Goal: Information Seeking & Learning: Learn about a topic

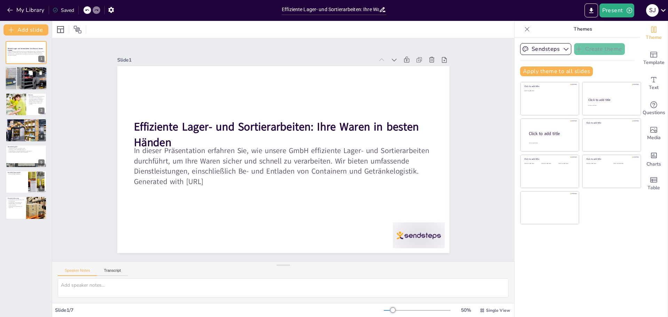
click at [12, 79] on div at bounding box center [26, 79] width 70 height 24
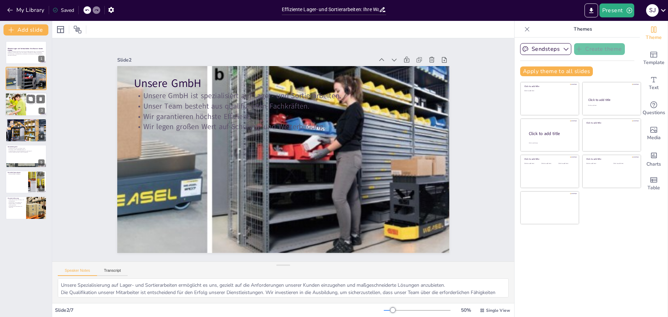
click at [22, 104] on div at bounding box center [15, 104] width 21 height 31
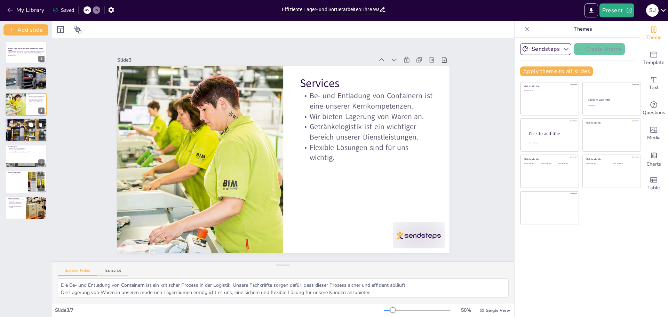
click at [13, 131] on div at bounding box center [26, 130] width 42 height 24
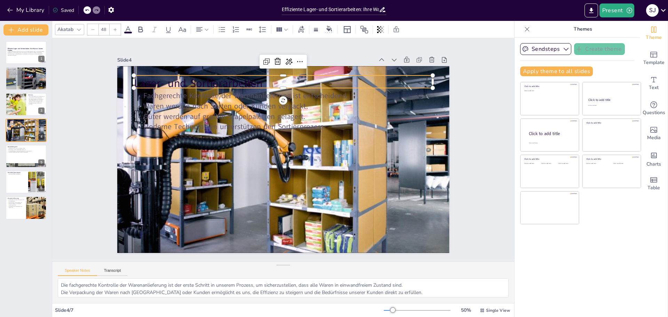
click at [233, 84] on p "Lager- und Sortierarbeiten" at bounding box center [283, 83] width 299 height 16
click at [129, 30] on icon at bounding box center [128, 29] width 6 height 7
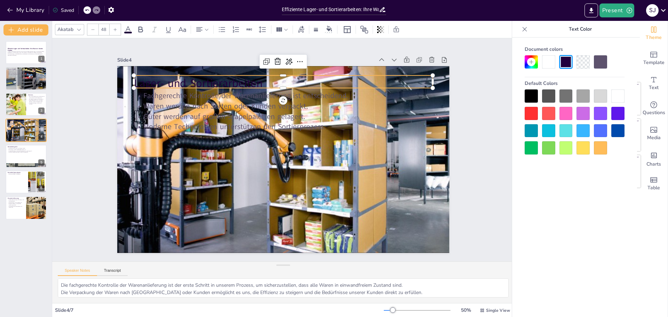
click at [613, 93] on div at bounding box center [617, 95] width 13 height 13
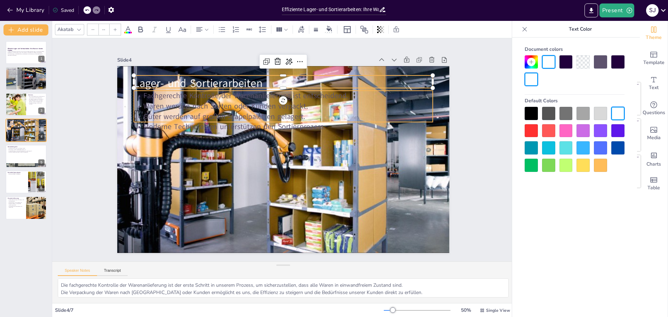
type input "32"
click at [226, 113] on p "Güter werden auf großen Stapelpaletten gelagert." at bounding box center [283, 116] width 299 height 10
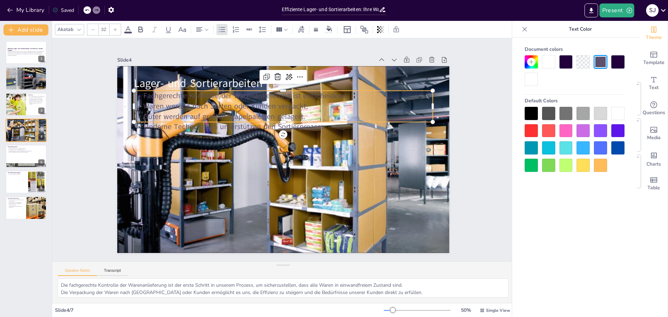
click at [623, 110] on div at bounding box center [617, 113] width 13 height 13
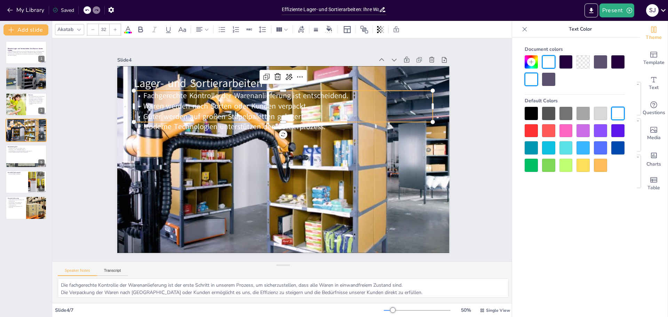
click at [76, 139] on div "Slide 1 Effiziente Lager- und Sortierarbeiten: Ihre Waren in besten Händen In d…" at bounding box center [283, 149] width 462 height 223
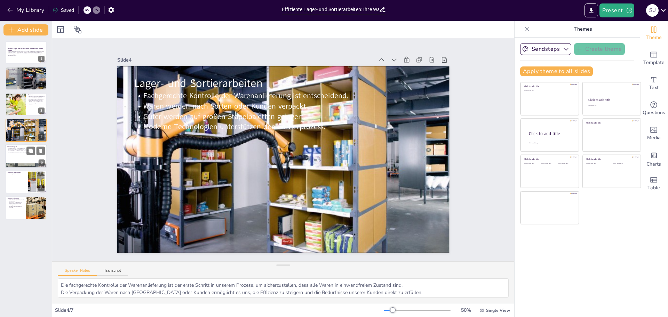
click at [18, 164] on div at bounding box center [26, 165] width 42 height 19
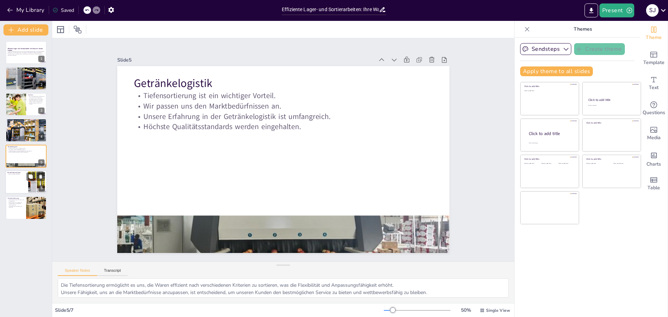
click at [19, 180] on div at bounding box center [26, 182] width 42 height 24
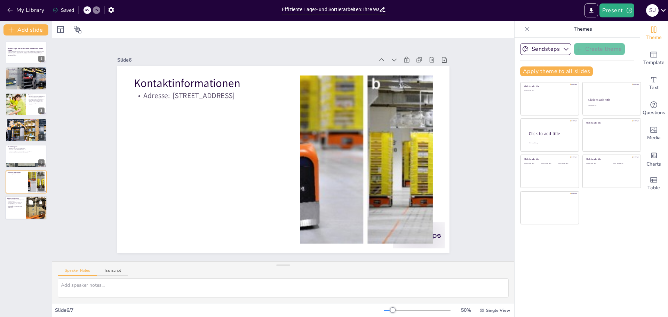
click at [16, 212] on div at bounding box center [26, 208] width 42 height 24
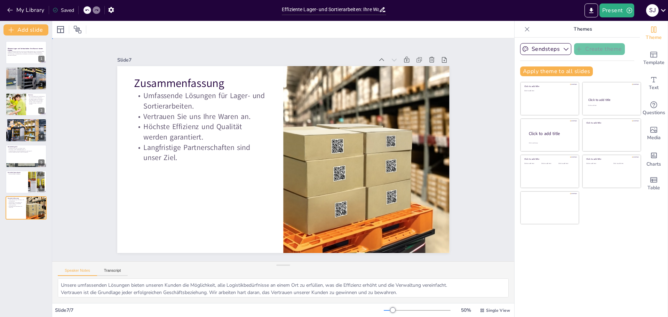
click at [78, 148] on div "Slide 1 Effiziente Lager- und Sortierarbeiten: Ihre Waren in besten Händen In d…" at bounding box center [283, 149] width 462 height 223
click at [28, 58] on div at bounding box center [26, 53] width 42 height 24
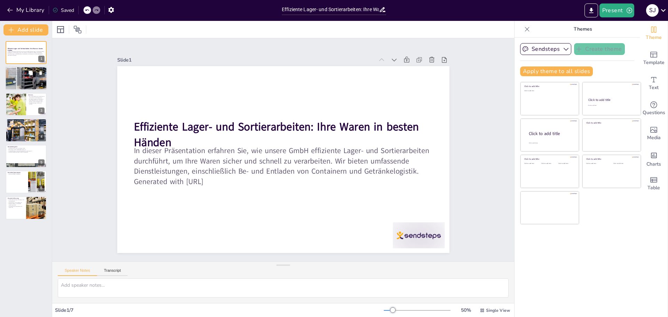
click at [28, 82] on div at bounding box center [26, 79] width 70 height 24
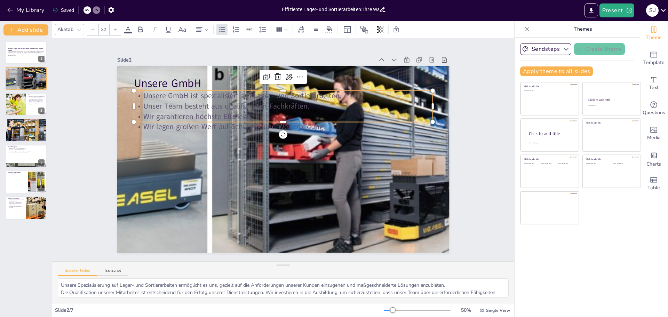
click at [165, 96] on p "Unsere GmbH ist spezialisiert auf Lager- und Sortierarbeiten." at bounding box center [283, 96] width 299 height 10
click at [129, 28] on icon at bounding box center [128, 29] width 8 height 8
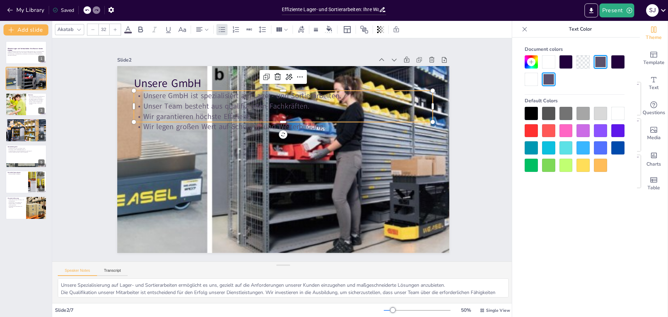
click at [620, 111] on div at bounding box center [617, 113] width 13 height 13
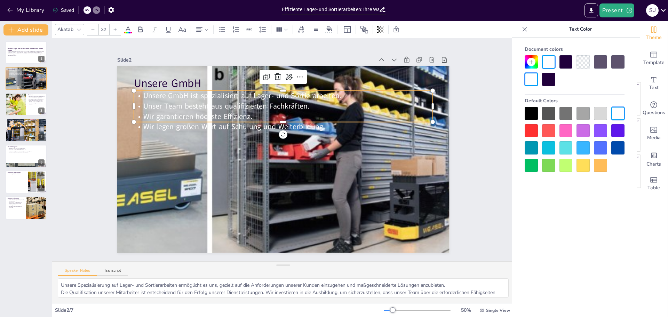
click at [80, 123] on div "Slide 1 Effiziente Lager- und Sortierarbeiten: Ihre Waren in besten Händen In d…" at bounding box center [283, 149] width 462 height 223
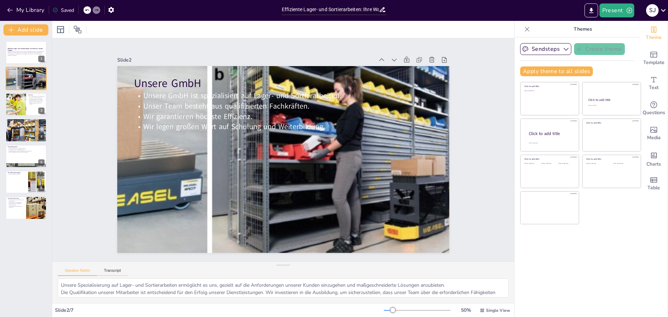
click at [90, 119] on div "Slide 1 Effiziente Lager- und Sortierarbeiten: Ihre Waren in besten Händen In d…" at bounding box center [283, 149] width 462 height 223
